Goal: Transaction & Acquisition: Purchase product/service

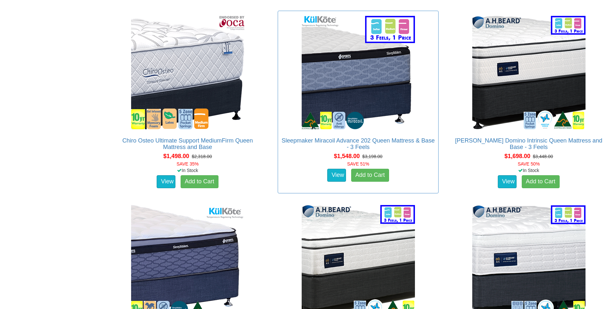
scroll to position [1521, 0]
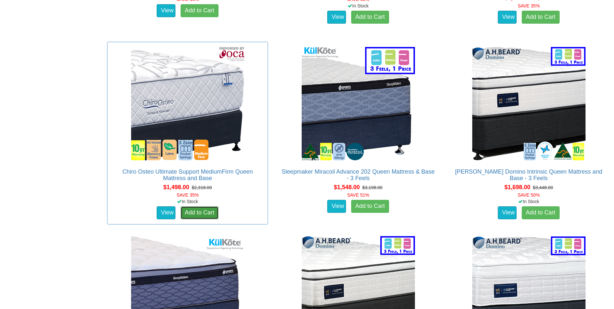
click at [214, 206] on link "Add to Cart" at bounding box center [200, 212] width 38 height 13
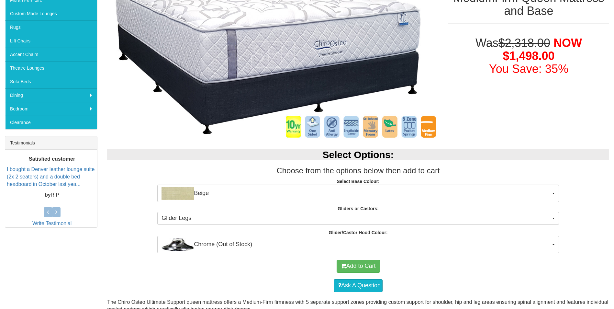
scroll to position [194, 0]
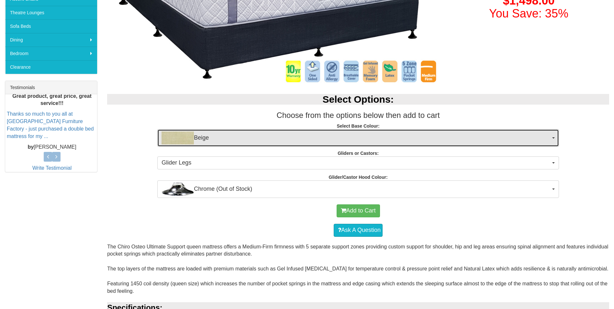
click at [437, 135] on span "Beige" at bounding box center [355, 137] width 389 height 13
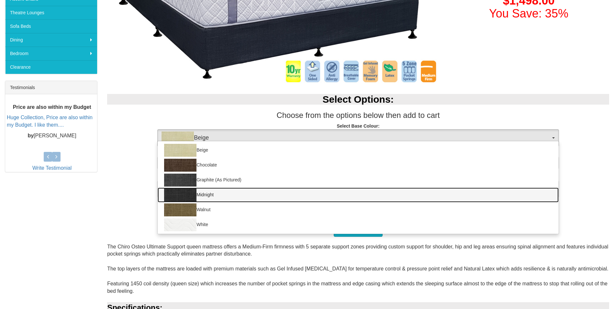
click at [241, 194] on link "Midnight" at bounding box center [358, 194] width 401 height 15
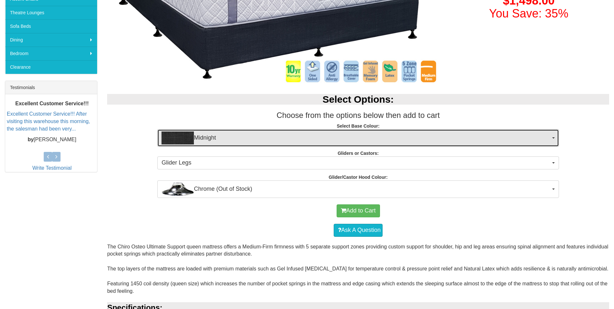
click at [327, 142] on span "Midnight" at bounding box center [355, 137] width 389 height 13
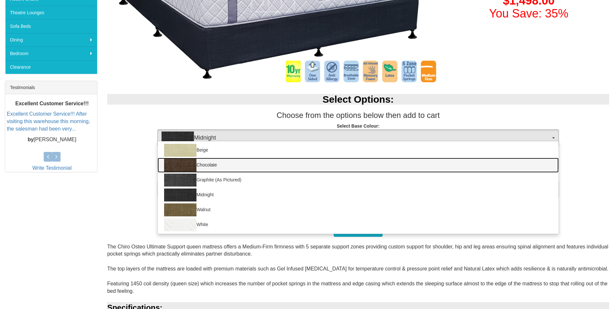
click at [307, 161] on link "Chocolate" at bounding box center [358, 165] width 401 height 15
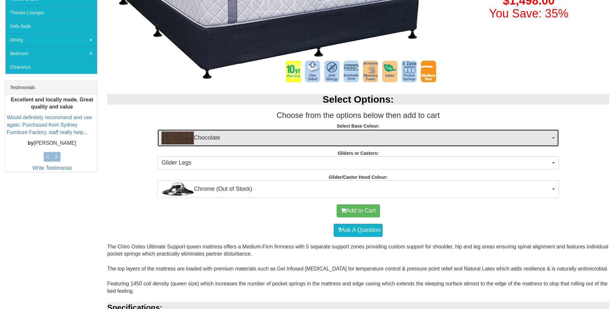
click at [339, 134] on span "Chocolate" at bounding box center [355, 137] width 389 height 13
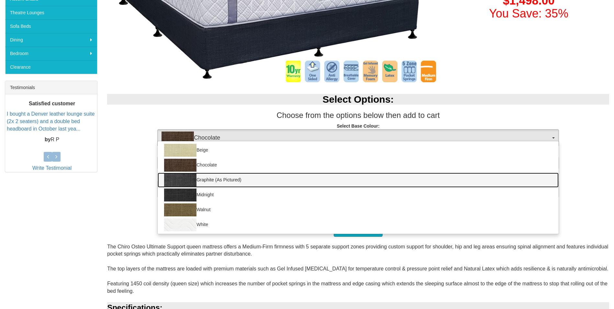
click at [274, 185] on link "Graphite (As Pictured)" at bounding box center [358, 179] width 401 height 15
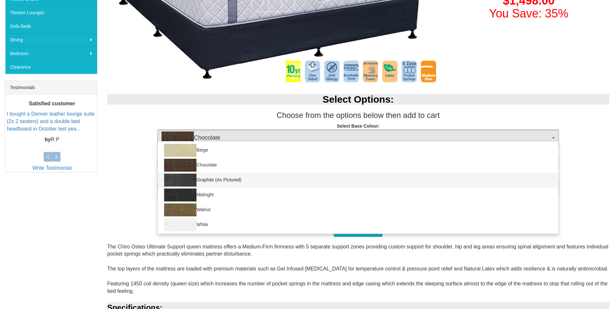
select select "1209"
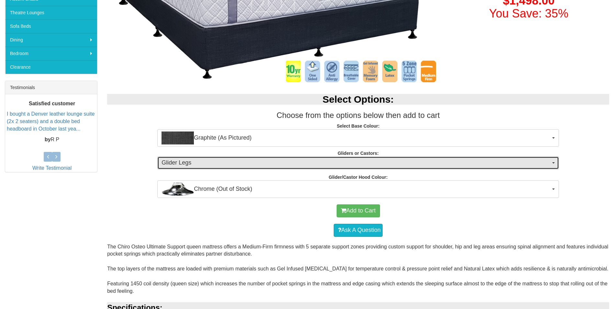
click at [395, 164] on span "Glider Legs" at bounding box center [355, 163] width 389 height 8
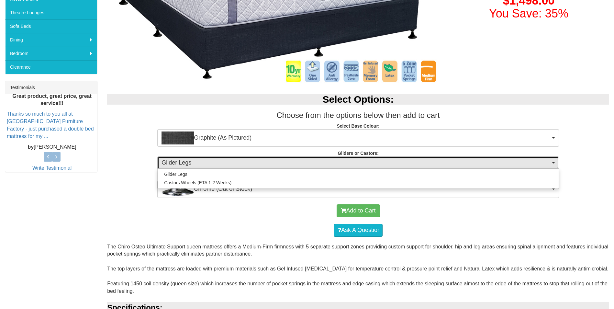
click at [395, 164] on span "Glider Legs" at bounding box center [355, 163] width 389 height 8
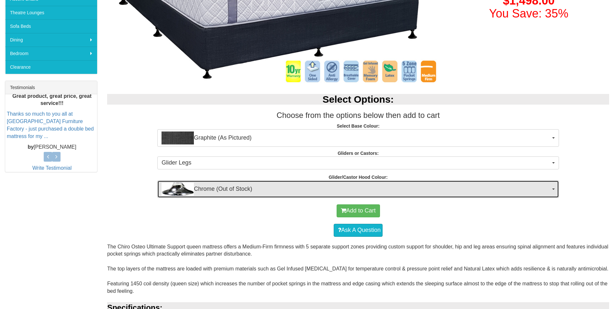
click at [390, 188] on span "Chrome (Out of Stock)" at bounding box center [355, 189] width 389 height 13
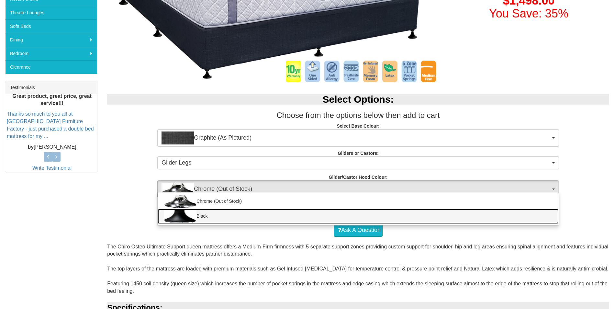
click at [248, 215] on link "Black" at bounding box center [358, 216] width 401 height 15
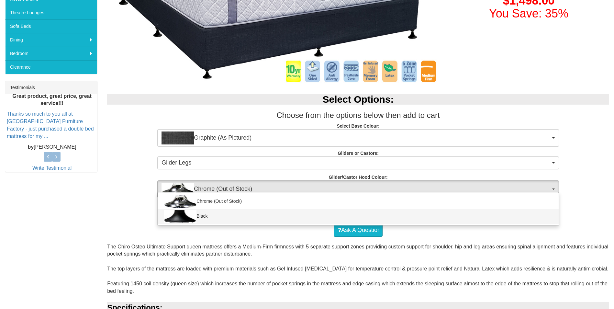
select select "1164"
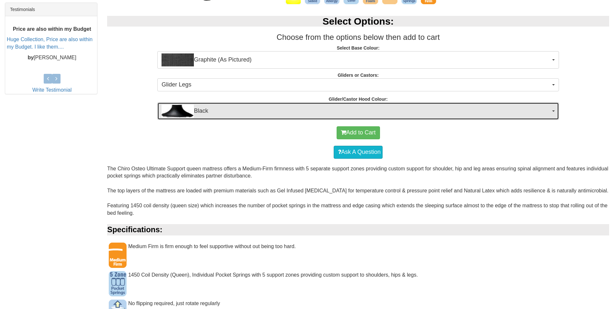
scroll to position [291, 0]
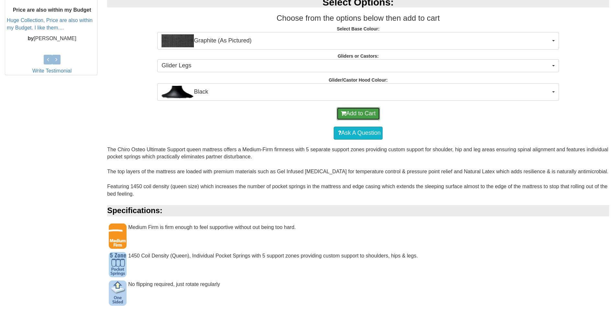
click at [365, 115] on button "Add to Cart" at bounding box center [358, 113] width 43 height 13
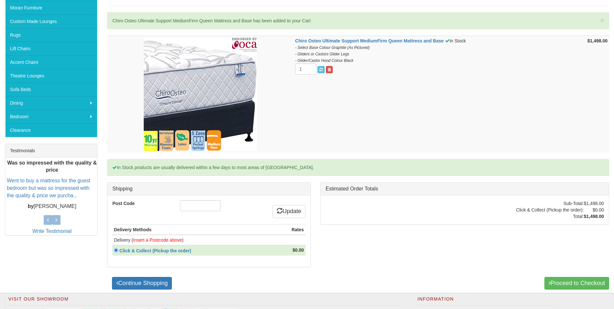
scroll to position [162, 0]
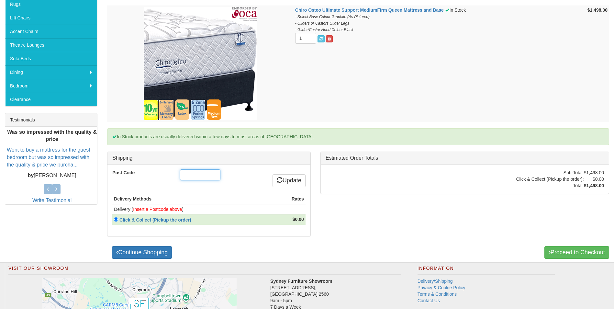
click at [203, 179] on input "Post Code" at bounding box center [200, 174] width 40 height 11
type input "2754"
click at [237, 179] on div "2754" at bounding box center [209, 175] width 68 height 13
click at [290, 180] on link "Update" at bounding box center [288, 180] width 33 height 13
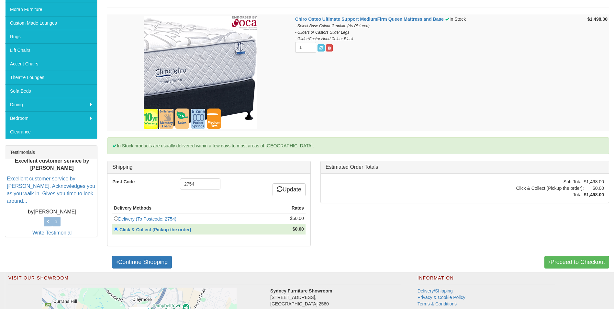
scroll to position [162, 0]
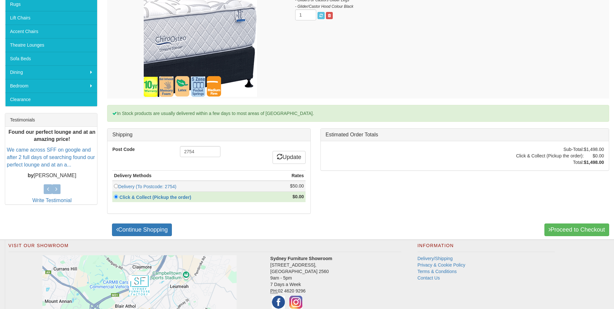
click at [211, 188] on td "Delivery (To Postcode: 2754)" at bounding box center [192, 186] width 161 height 11
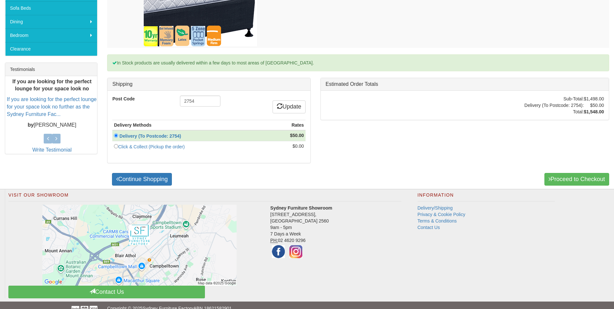
scroll to position [222, 0]
